Goal: Task Accomplishment & Management: Manage account settings

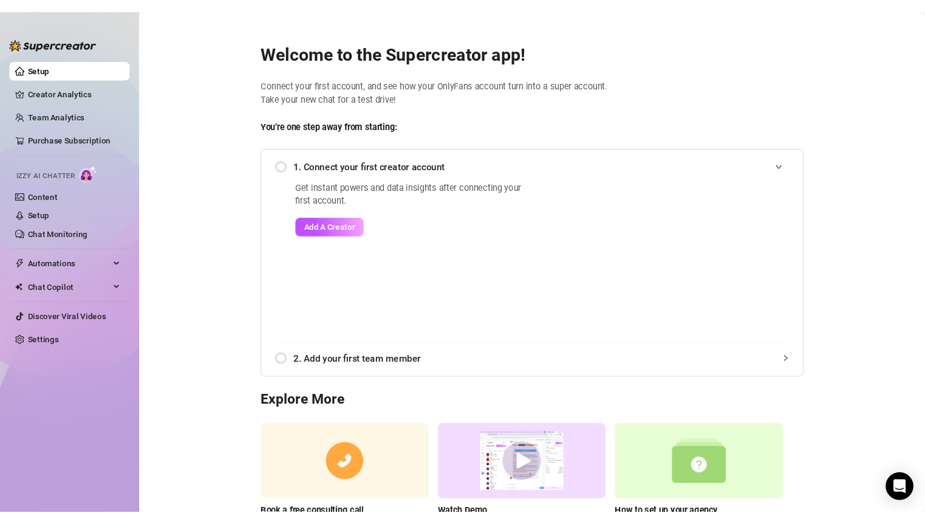
scroll to position [70, 0]
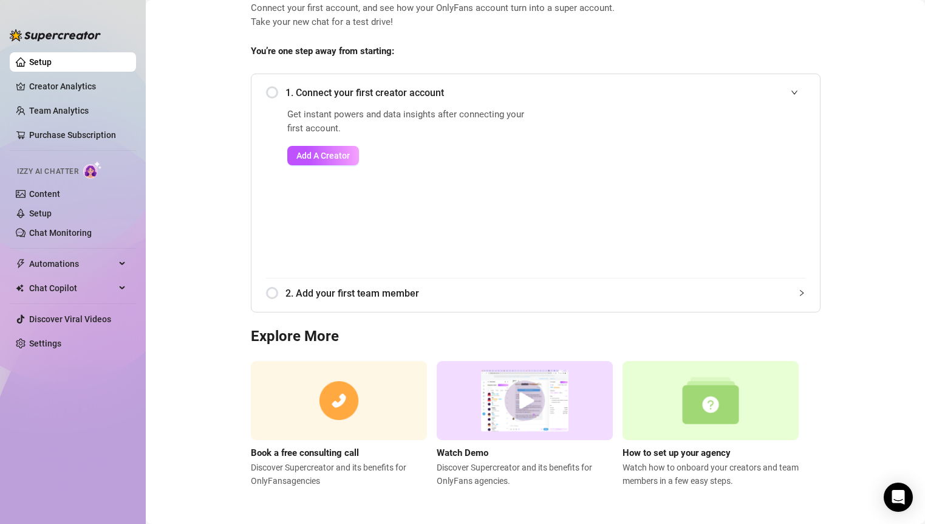
click at [52, 67] on link "Setup" at bounding box center [40, 62] width 22 height 10
click at [720, 405] on img at bounding box center [711, 401] width 176 height 80
click at [66, 136] on link "Purchase Subscription" at bounding box center [77, 134] width 97 height 19
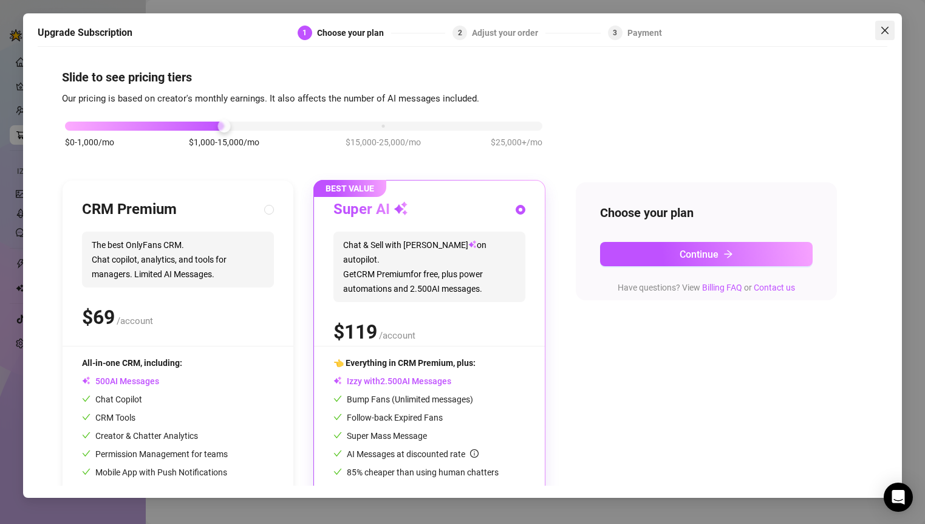
click at [883, 33] on icon "close" at bounding box center [885, 29] width 7 height 7
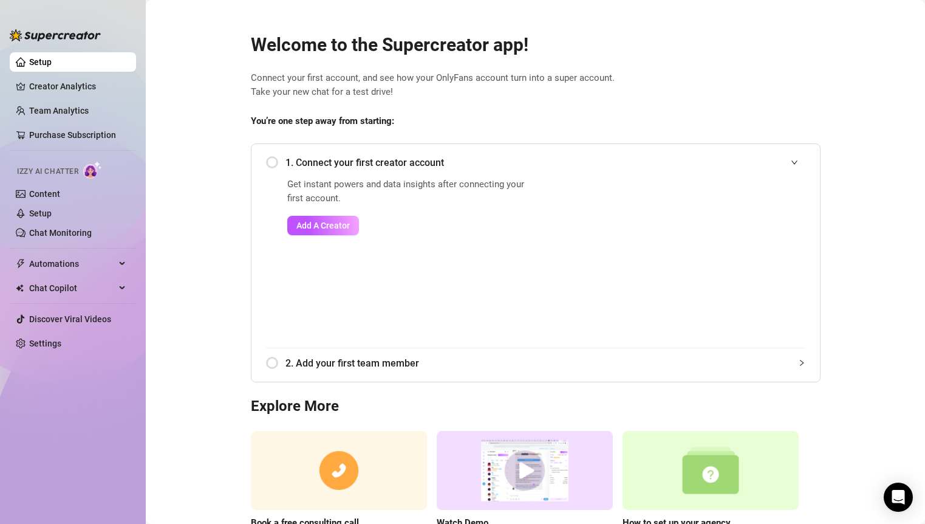
click at [60, 172] on span "Izzy AI Chatter" at bounding box center [47, 172] width 61 height 12
click at [52, 210] on link "Setup" at bounding box center [40, 213] width 22 height 10
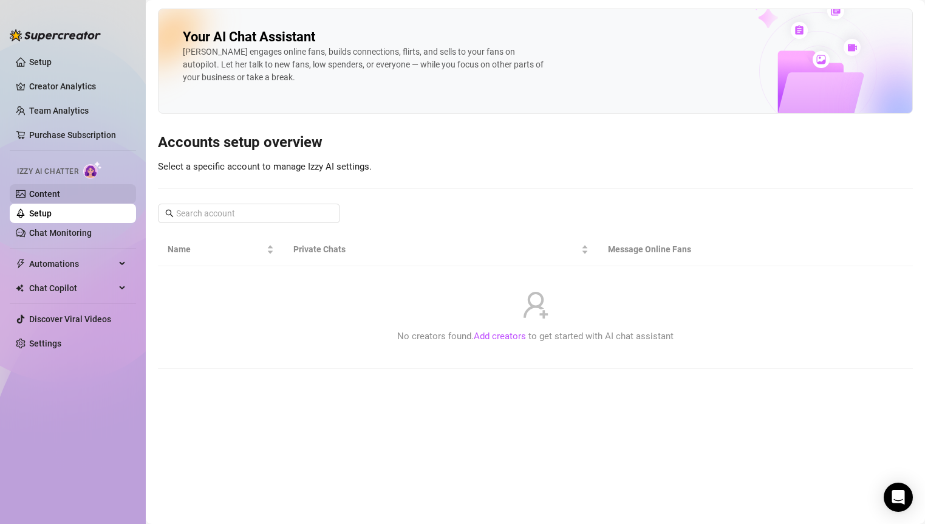
click at [52, 199] on link "Content" at bounding box center [44, 194] width 31 height 10
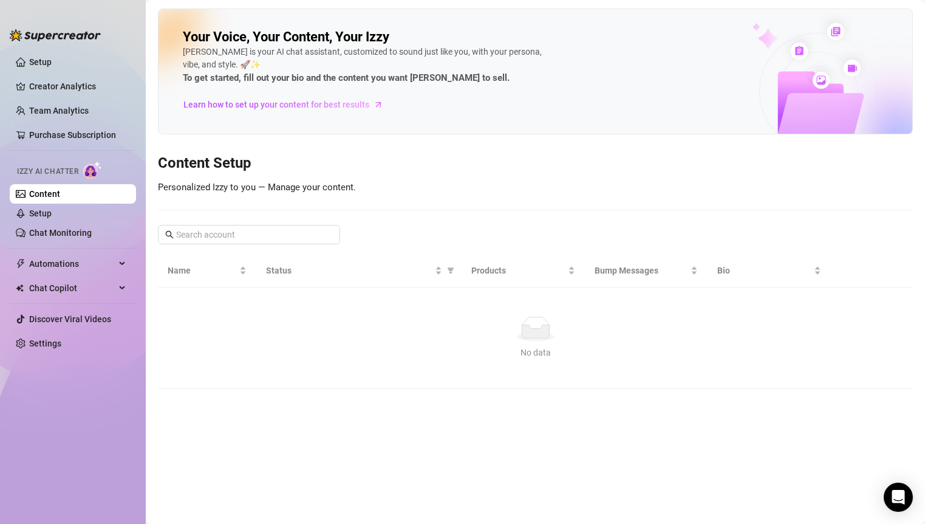
click at [52, 199] on link "Content" at bounding box center [44, 194] width 31 height 10
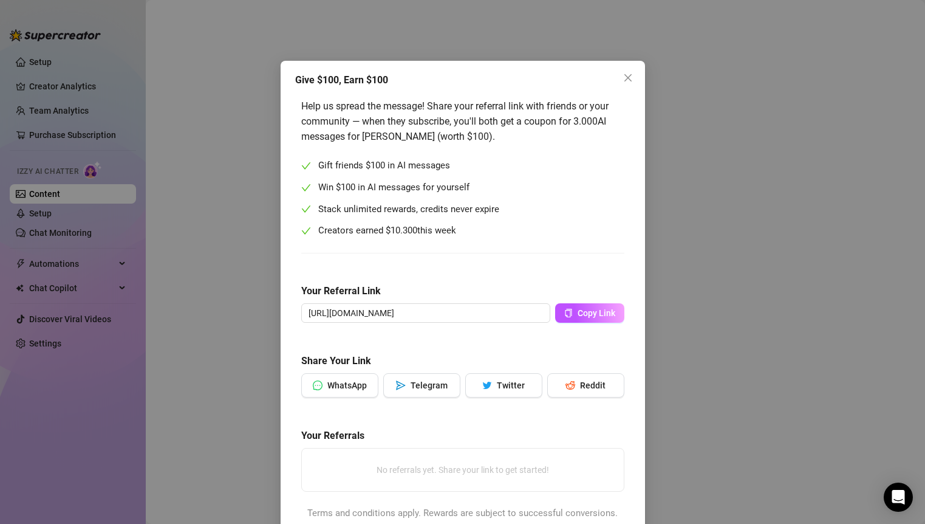
drag, startPoint x: 629, startPoint y: 85, endPoint x: 445, endPoint y: 397, distance: 362.3
click at [454, 397] on div "Give $100, Earn $100 Help us spread the message! Share your referral link with …" at bounding box center [463, 300] width 365 height 478
click at [439, 320] on input "[URL][DOMAIN_NAME]" at bounding box center [425, 312] width 249 height 19
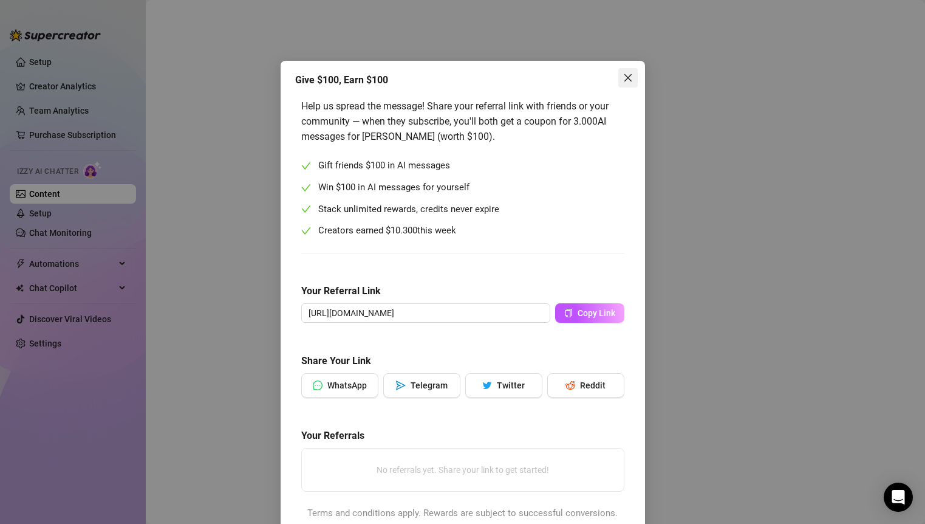
click at [624, 74] on icon "close" at bounding box center [628, 78] width 10 height 10
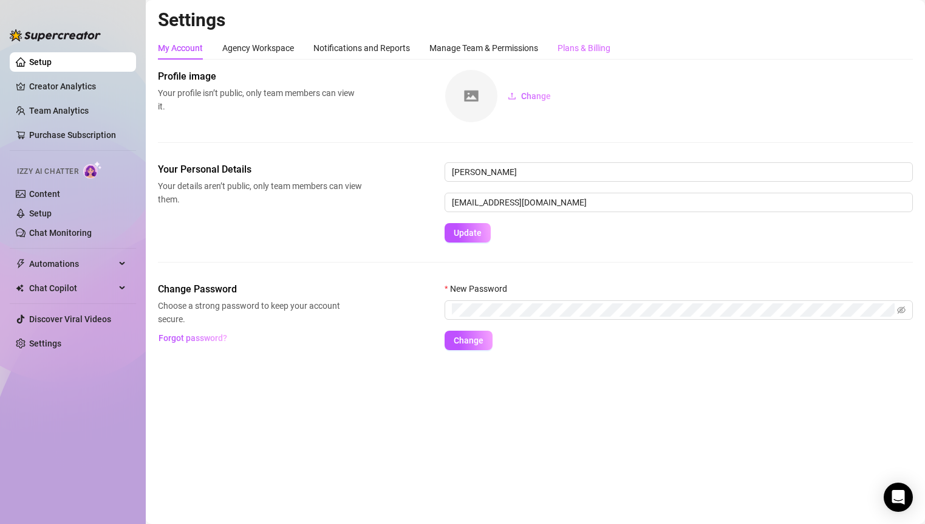
click at [597, 38] on div "Plans & Billing" at bounding box center [584, 47] width 53 height 23
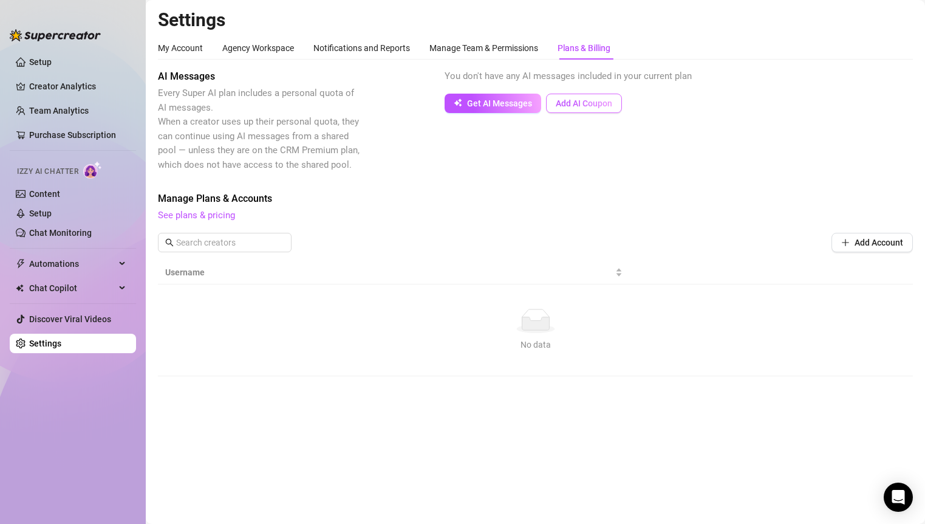
click at [586, 101] on span "Add AI Coupon" at bounding box center [584, 103] width 57 height 10
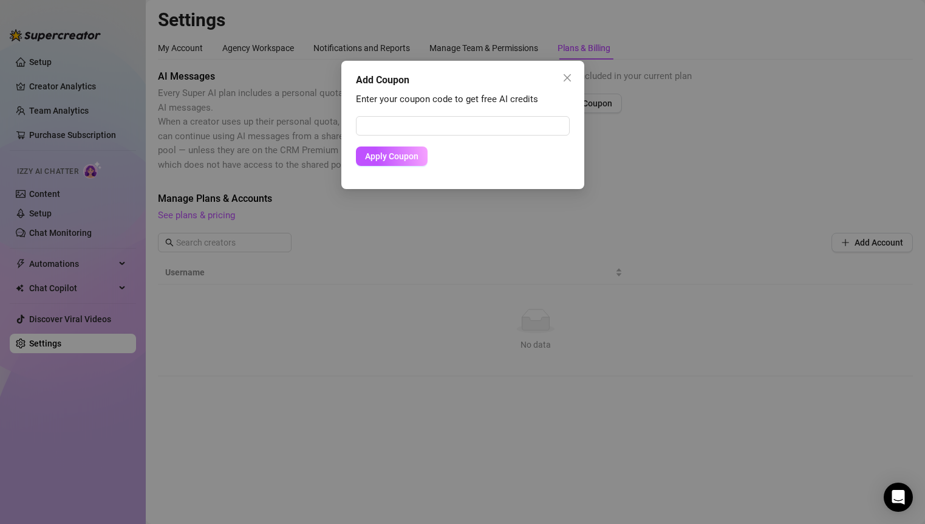
click at [482, 138] on form "Apply Coupon" at bounding box center [463, 141] width 214 height 50
click at [482, 125] on input "text" at bounding box center [463, 125] width 214 height 19
paste input "[URL]"
type input "[URL]"
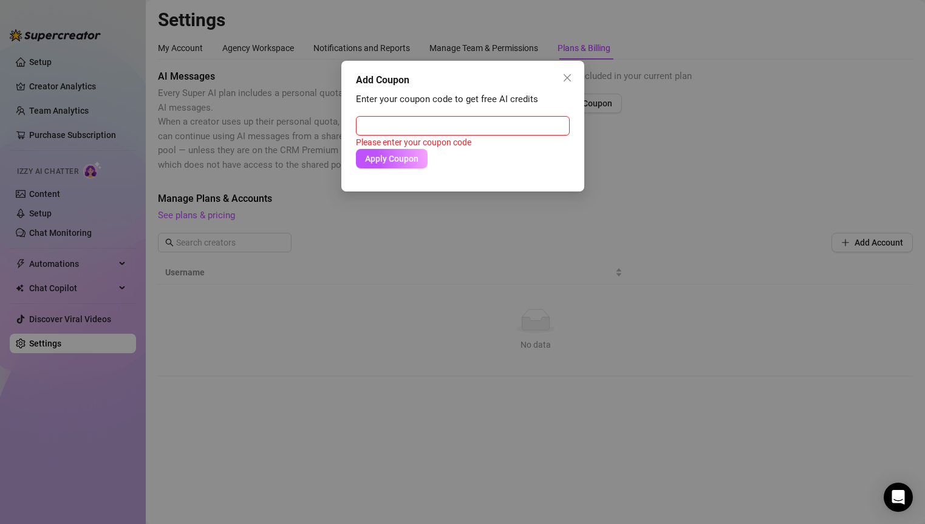
click at [425, 118] on input "text" at bounding box center [463, 125] width 214 height 19
paste input "D7BDAAA401JK0K5F0A76"
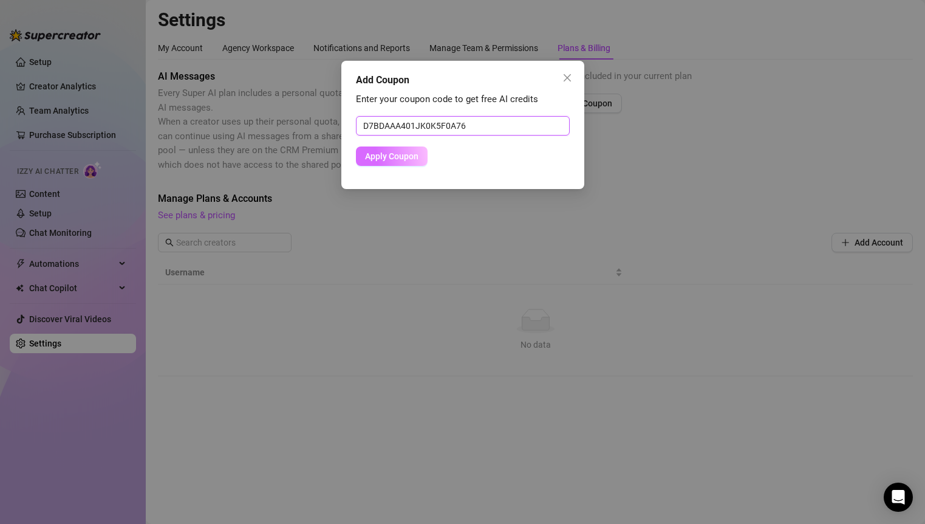
type input "D7BDAAA401JK0K5F0A76"
click at [387, 163] on button "Apply Coupon" at bounding box center [392, 155] width 72 height 19
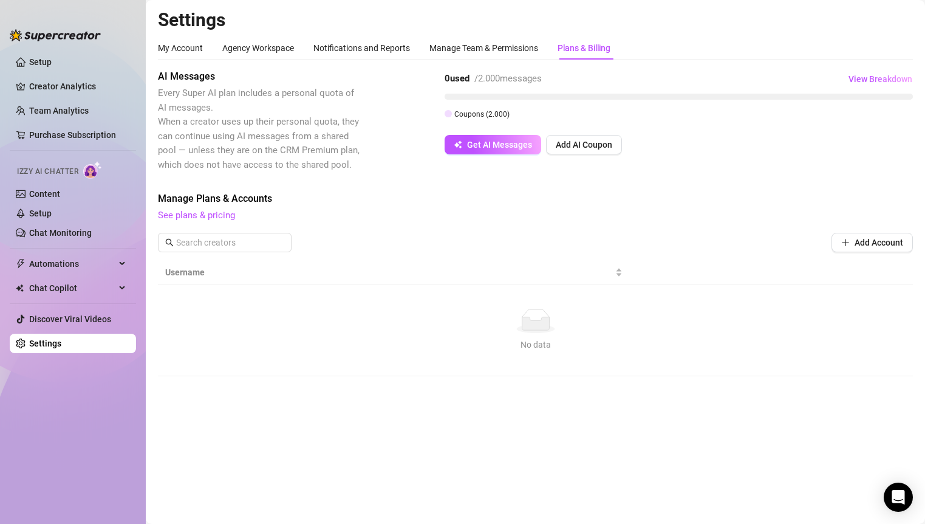
click at [67, 176] on span "Izzy AI Chatter" at bounding box center [47, 172] width 61 height 12
click at [67, 173] on span "Izzy AI Chatter" at bounding box center [47, 172] width 61 height 12
click at [89, 173] on img at bounding box center [92, 170] width 19 height 18
click at [60, 189] on link "Content" at bounding box center [44, 194] width 31 height 10
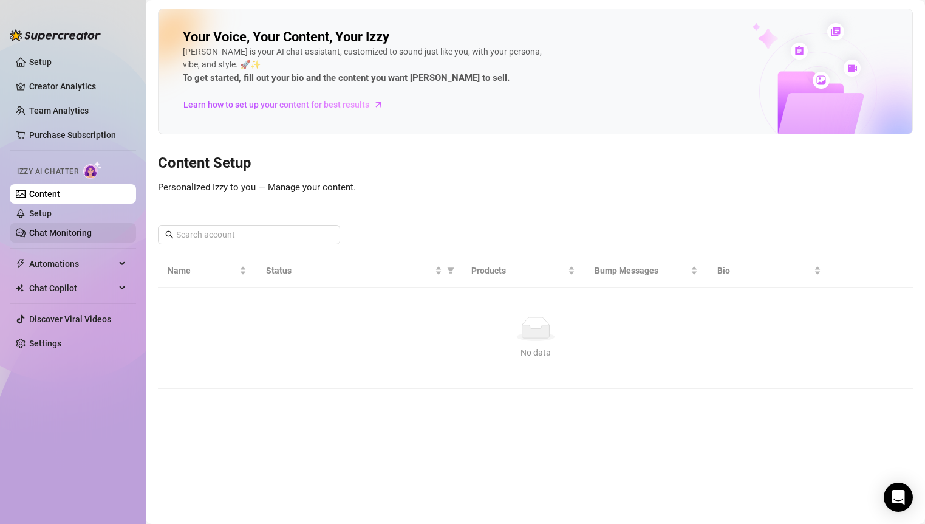
click at [43, 230] on link "Chat Monitoring" at bounding box center [60, 233] width 63 height 10
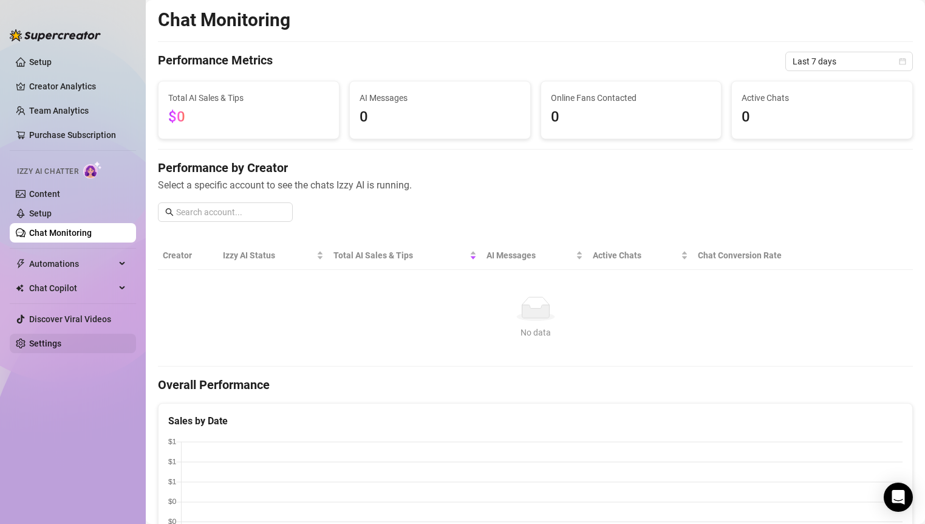
click at [57, 341] on link "Settings" at bounding box center [45, 343] width 32 height 10
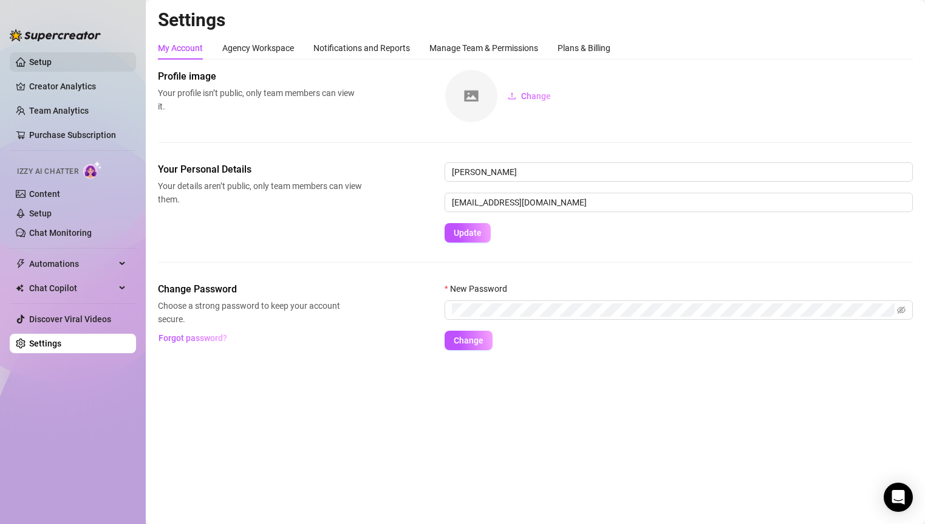
click at [29, 57] on link "Setup" at bounding box center [40, 62] width 22 height 10
